Goal: Find specific page/section: Find specific page/section

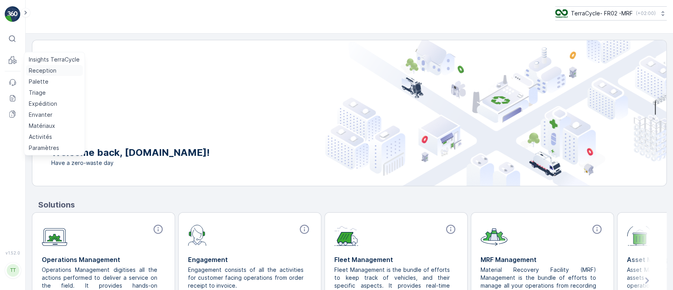
click at [36, 67] on p "Reception" at bounding box center [43, 71] width 28 height 8
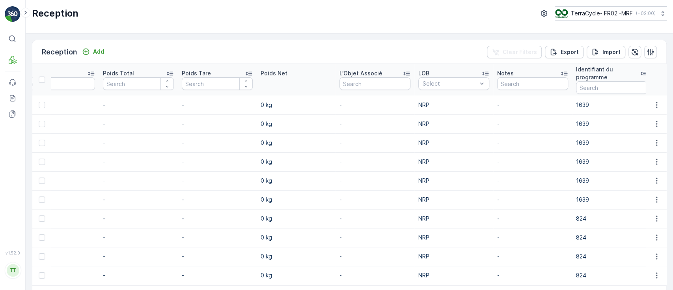
scroll to position [0, 799]
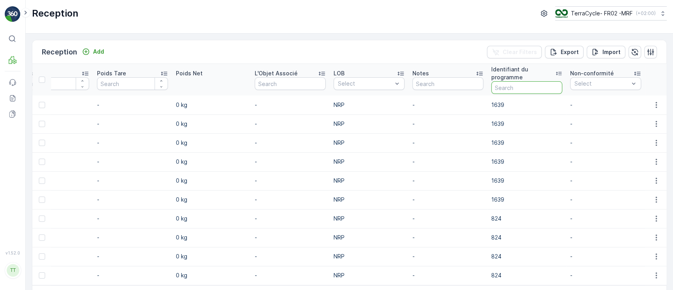
click at [522, 88] on input "text" at bounding box center [526, 87] width 71 height 13
type input "2217"
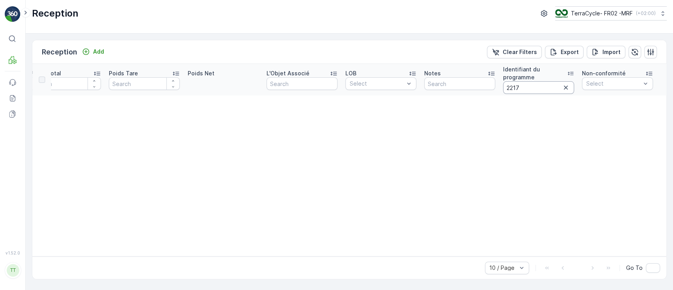
scroll to position [0, 783]
click at [589, 18] on button "TerraCycle- FR02 -MRF ( +02:00 )" at bounding box center [610, 13] width 112 height 14
type input "auror"
click at [587, 51] on span "TerraCycle-US08-Aurora" at bounding box center [604, 49] width 89 height 8
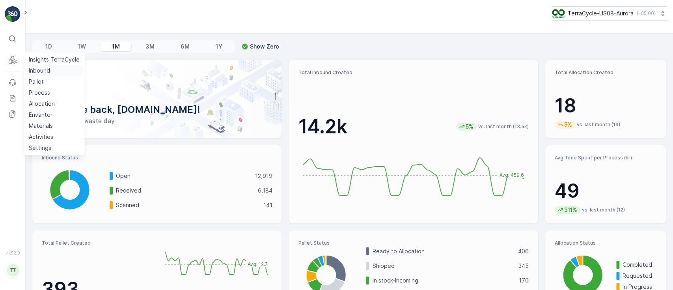
click at [48, 68] on p "Inbound" at bounding box center [39, 71] width 21 height 8
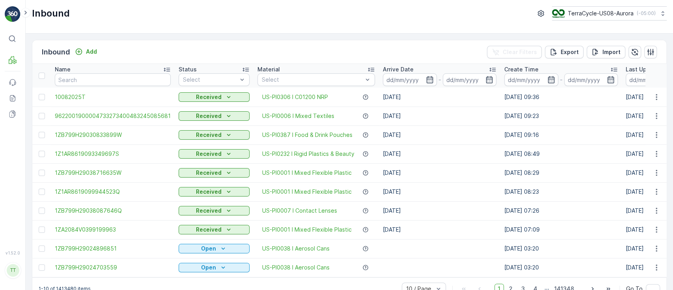
click at [352, 40] on div "Inbound Add Clear Filters Export Import" at bounding box center [349, 52] width 634 height 24
click at [470, 169] on td "[DATE]" at bounding box center [439, 172] width 121 height 19
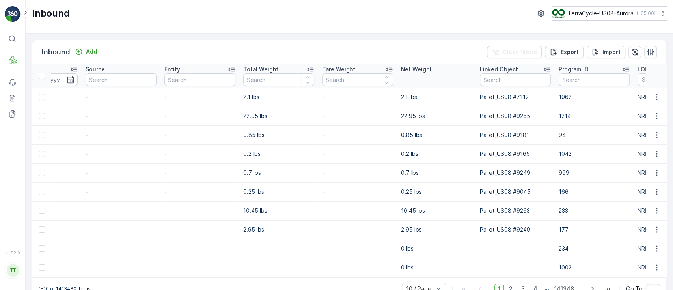
scroll to position [0, 736]
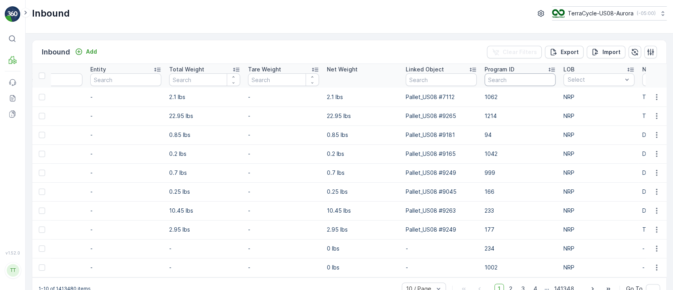
click at [506, 80] on input "text" at bounding box center [520, 79] width 71 height 13
type input "2217"
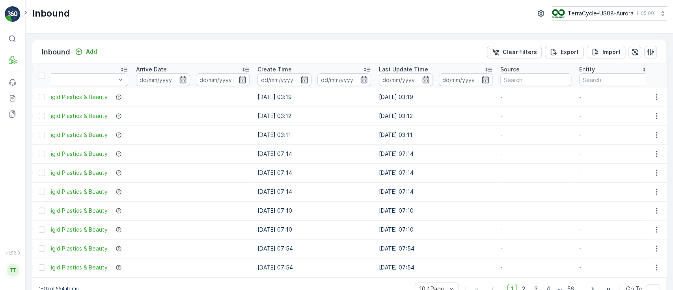
scroll to position [0, 1]
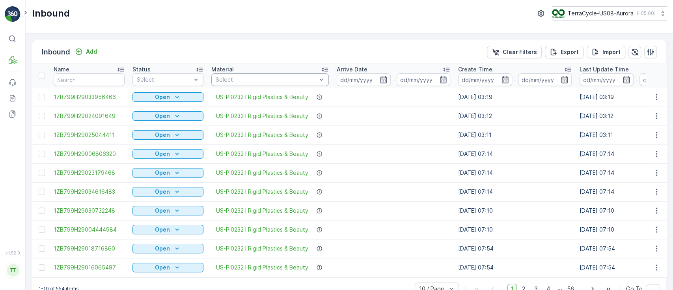
click at [325, 76] on div "Select" at bounding box center [269, 79] width 117 height 13
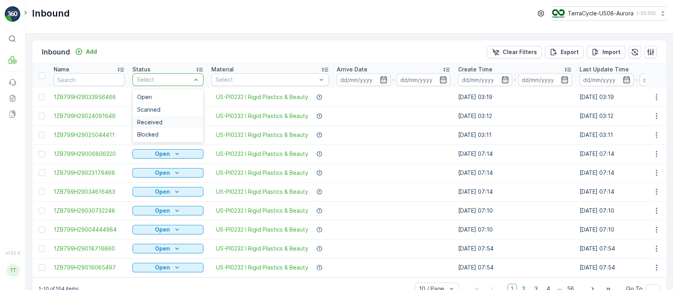
click at [164, 124] on div "Received" at bounding box center [168, 122] width 62 height 6
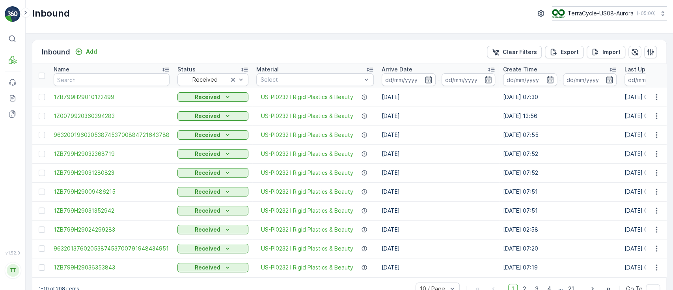
click at [469, 199] on td "[DATE]" at bounding box center [438, 191] width 121 height 19
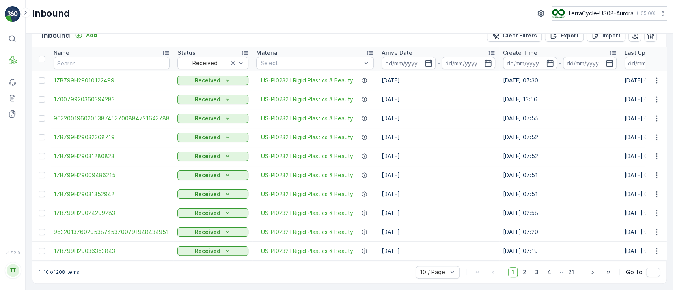
click at [567, 158] on td "[DATE] 07:52" at bounding box center [559, 156] width 121 height 19
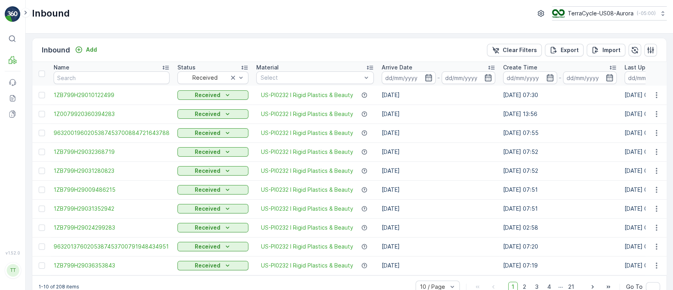
scroll to position [0, 0]
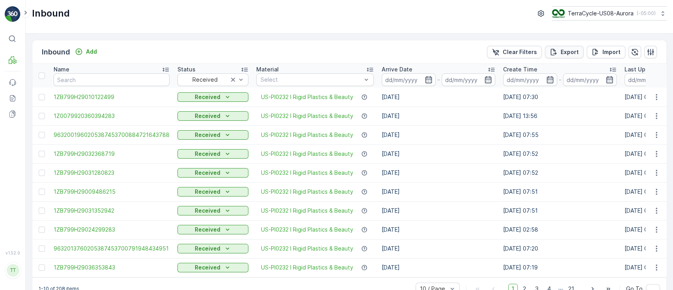
click at [565, 54] on p "Export" at bounding box center [570, 52] width 18 height 8
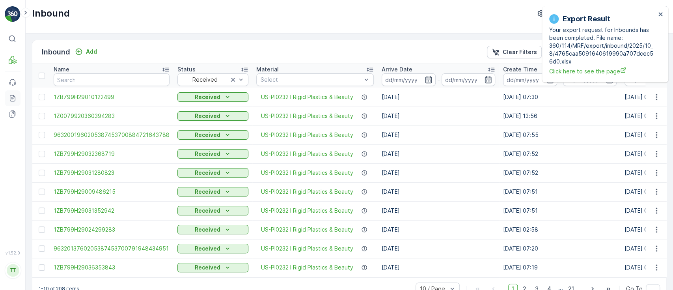
click at [13, 99] on icon at bounding box center [13, 98] width 8 height 8
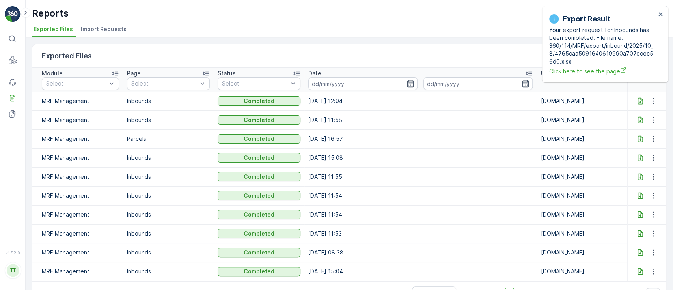
click at [637, 100] on icon at bounding box center [640, 101] width 8 height 8
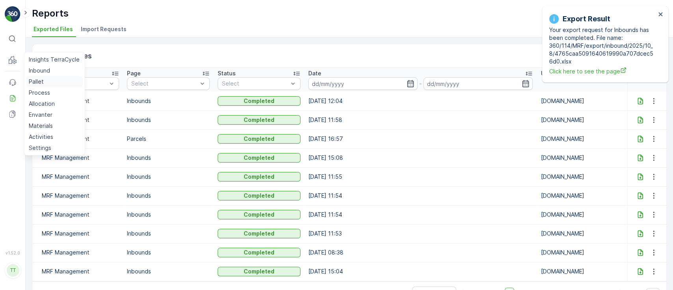
click at [41, 82] on p "Pallet" at bounding box center [36, 82] width 15 height 8
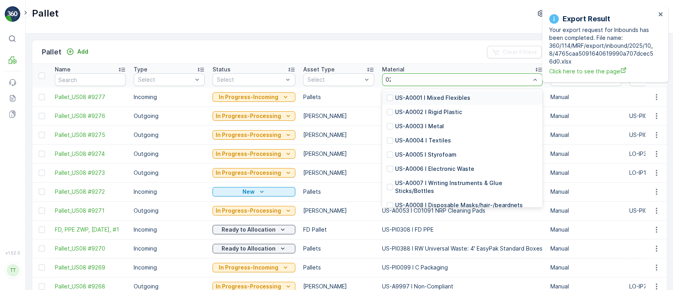
type input "0232"
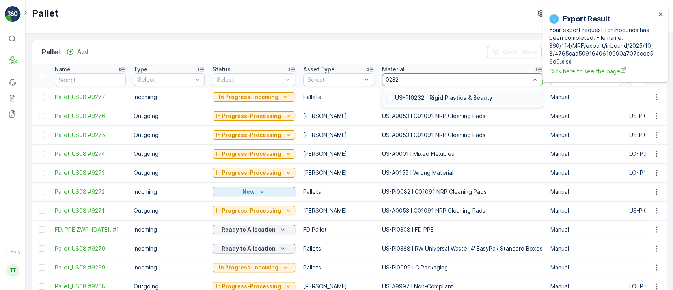
click at [410, 98] on p "US-PI0232 I Rigid Plastics & Beauty" at bounding box center [443, 98] width 97 height 8
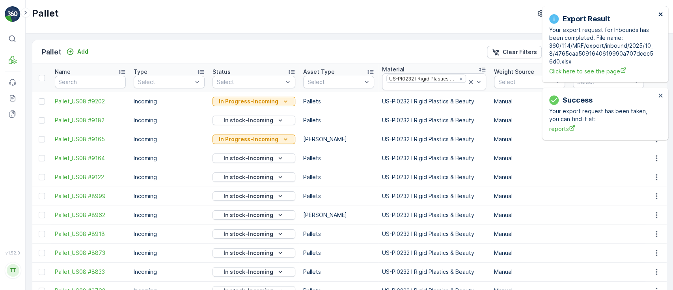
click at [660, 15] on icon "close" at bounding box center [660, 14] width 4 height 4
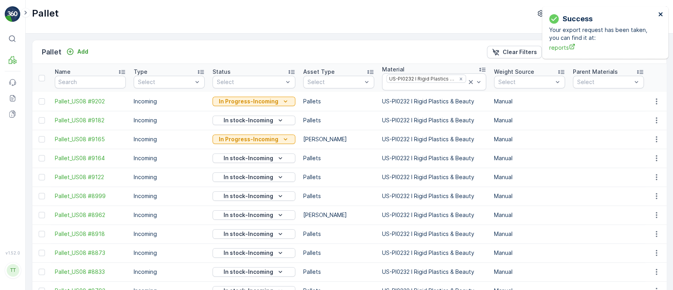
click at [658, 13] on icon "close" at bounding box center [661, 14] width 6 height 6
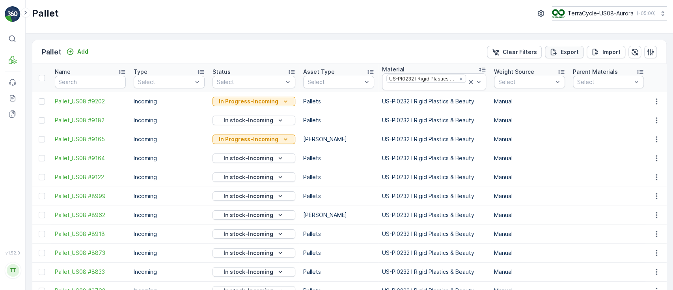
click at [565, 54] on p "Export" at bounding box center [570, 52] width 18 height 8
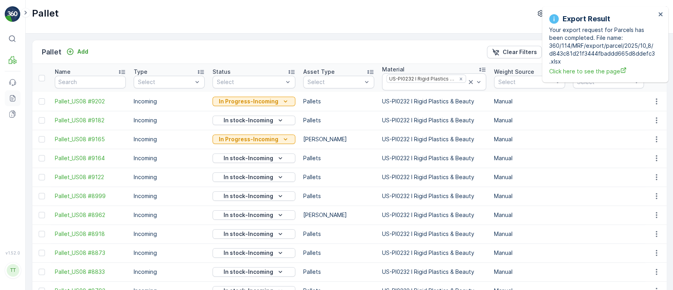
click at [13, 101] on icon at bounding box center [13, 98] width 6 height 6
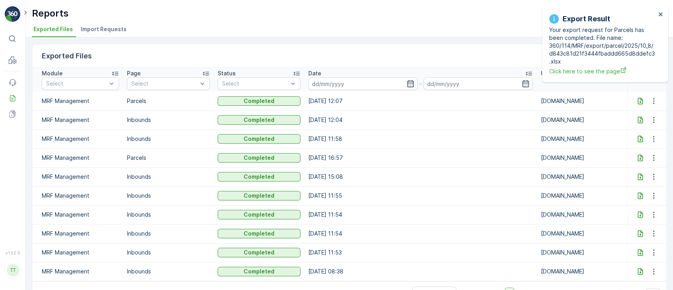
click at [641, 101] on div at bounding box center [640, 101] width 13 height 8
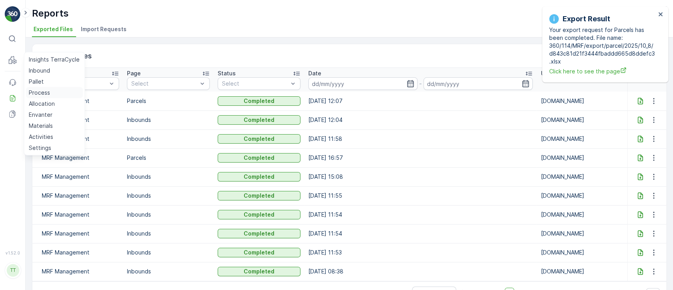
click at [44, 92] on p "Process" at bounding box center [39, 93] width 21 height 8
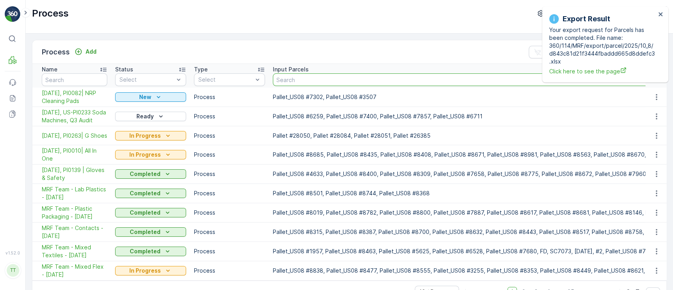
paste input "Pallet_US08 #6833"
type input "Pallet_US08 #6833"
